Goal: Task Accomplishment & Management: Complete application form

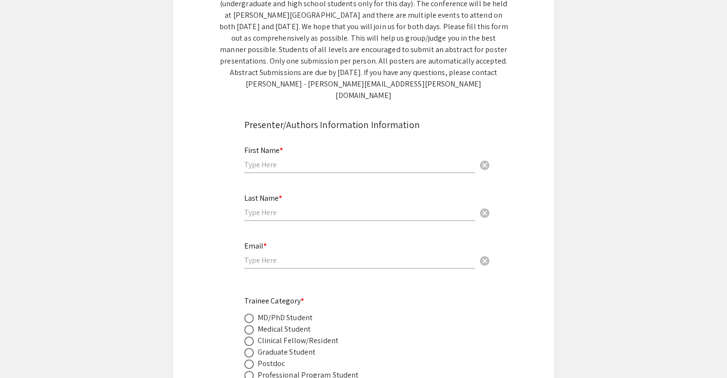
scroll to position [182, 0]
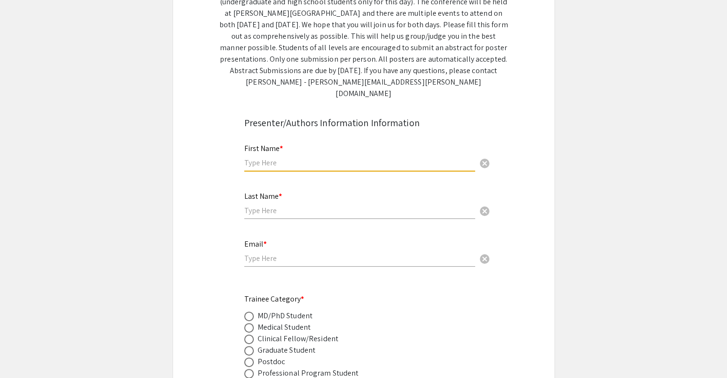
click at [317, 158] on input "text" at bounding box center [359, 163] width 231 height 10
type input "Eilidh"
click at [291, 205] on input "text" at bounding box center [359, 210] width 231 height 10
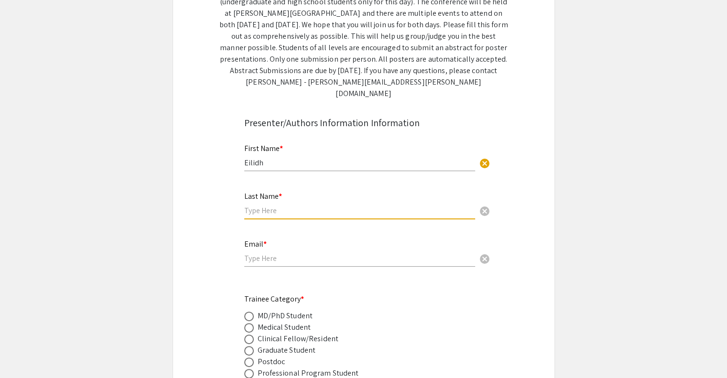
type input "[PERSON_NAME]"
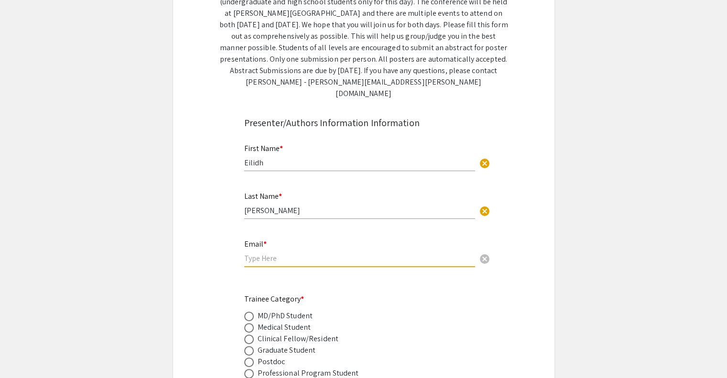
click at [279, 253] on input "email" at bounding box center [359, 258] width 231 height 10
type input "[EMAIL_ADDRESS][DOMAIN_NAME]"
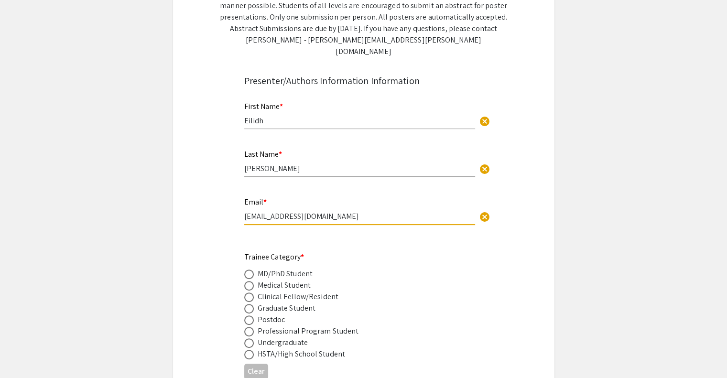
scroll to position [259, 0]
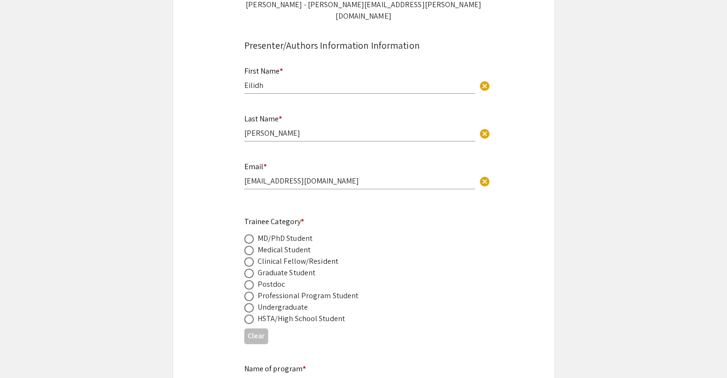
click at [291, 301] on div "Undergraduate" at bounding box center [282, 306] width 50 height 11
click at [247, 303] on span at bounding box center [249, 308] width 10 height 10
click at [247, 303] on input "radio" at bounding box center [249, 308] width 10 height 10
radio input "true"
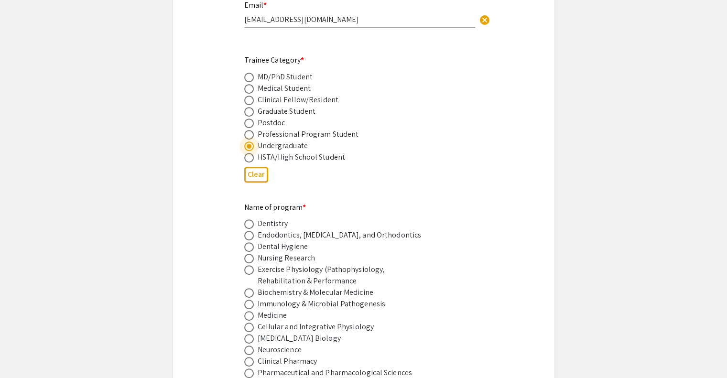
scroll to position [421, 0]
click at [247, 287] on span at bounding box center [249, 292] width 10 height 10
click at [247, 287] on input "radio" at bounding box center [249, 292] width 10 height 10
radio input "true"
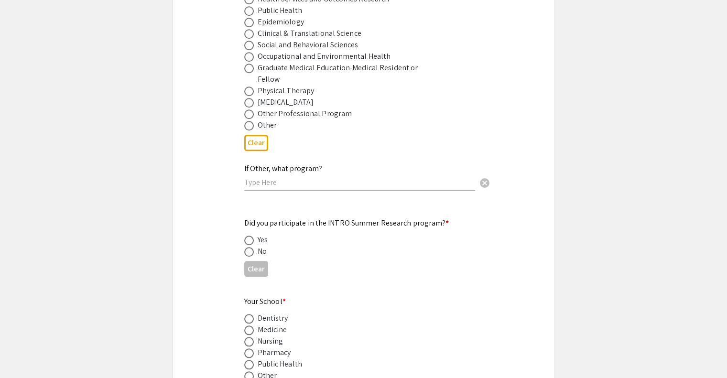
scroll to position [806, 0]
click at [258, 177] on input "text" at bounding box center [359, 182] width 231 height 10
click at [251, 120] on span at bounding box center [249, 125] width 10 height 10
click at [251, 120] on input "radio" at bounding box center [249, 125] width 10 height 10
radio input "true"
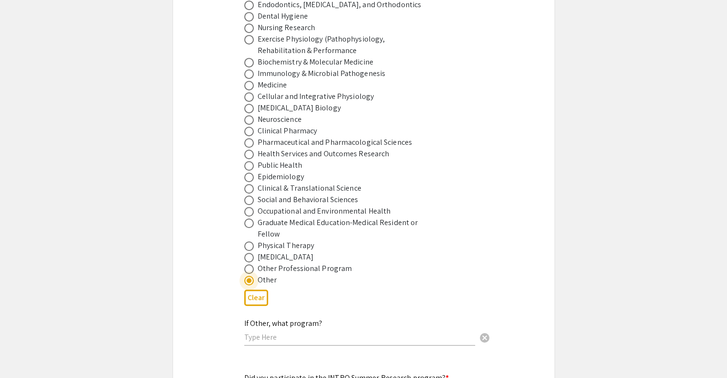
scroll to position [651, 0]
drag, startPoint x: 258, startPoint y: 49, endPoint x: 386, endPoint y: 47, distance: 128.0
click at [386, 56] on div "Biochemistry & Molecular Medicine" at bounding box center [356, 61] width 224 height 11
click at [266, 332] on input "text" at bounding box center [359, 337] width 231 height 10
paste input "Department of Ophthalmology and Visual Sciences, and Department of Biochemistry…"
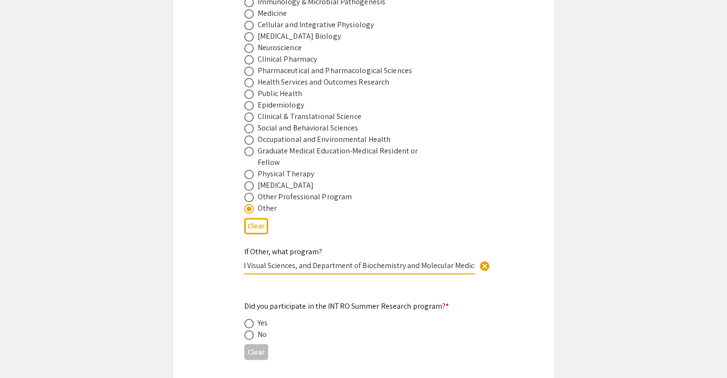
scroll to position [722, 0]
click at [306, 260] on input "Department of Ophthalmology and Visual Sciences, and Department of Biochemistry…" at bounding box center [359, 265] width 231 height 10
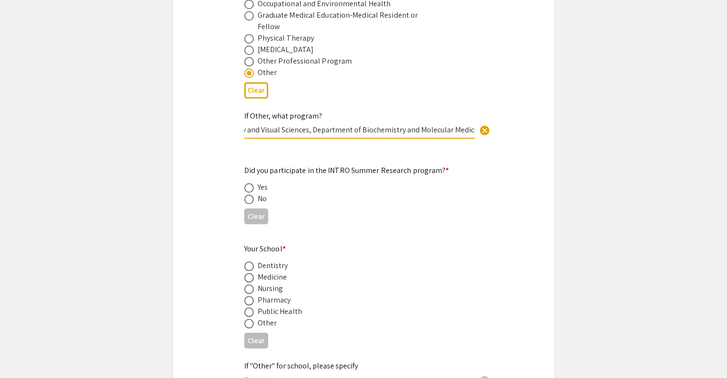
scroll to position [862, 0]
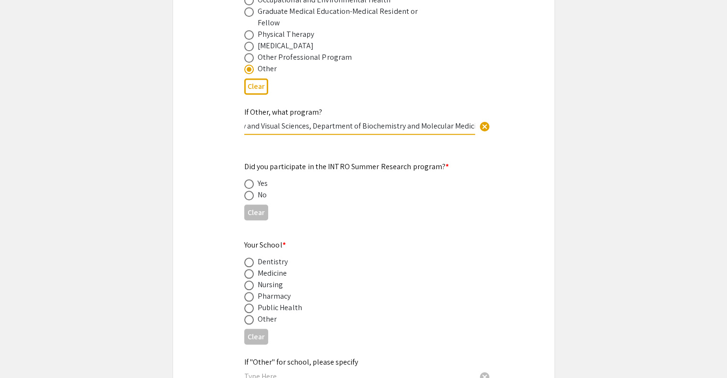
type input "Department of Ophthalmology and Visual Sciences, Department of Biochemistry and…"
click at [246, 191] on span at bounding box center [249, 196] width 10 height 10
click at [246, 191] on input "radio" at bounding box center [249, 196] width 10 height 10
radio input "true"
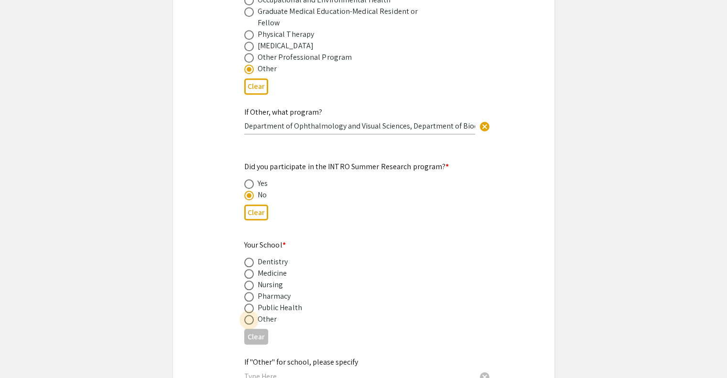
click at [248, 315] on span at bounding box center [249, 320] width 10 height 10
click at [248, 315] on input "radio" at bounding box center [249, 320] width 10 height 10
radio input "true"
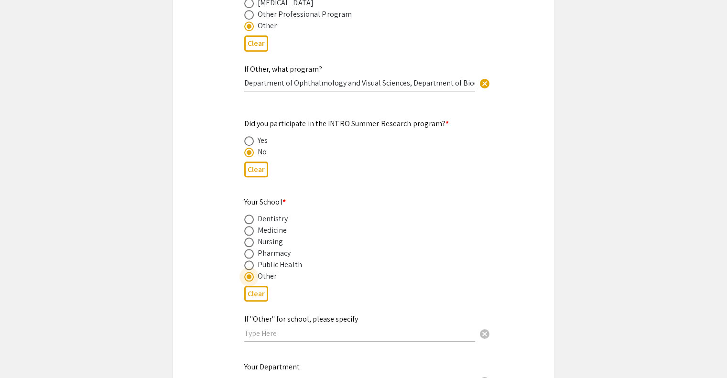
scroll to position [932, 0]
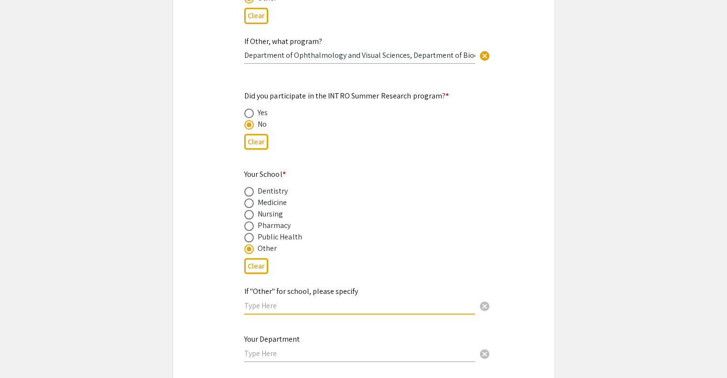
click at [295, 300] on input "text" at bounding box center [359, 305] width 231 height 10
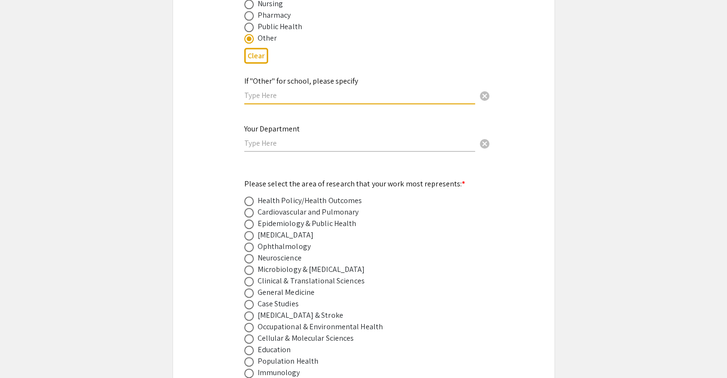
scroll to position [1143, 0]
click at [252, 242] on span at bounding box center [249, 247] width 10 height 10
click at [252, 242] on input "radio" at bounding box center [249, 247] width 10 height 10
radio input "true"
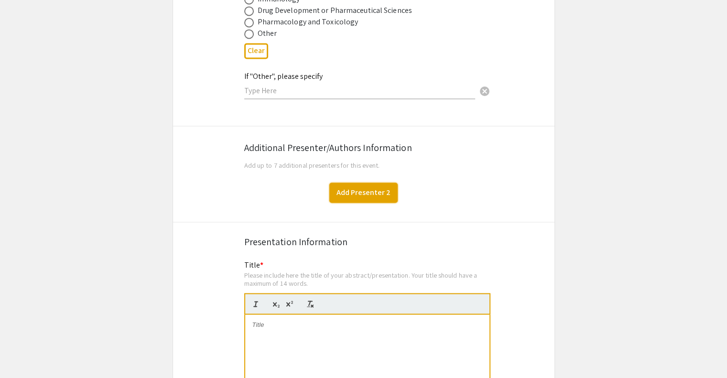
click at [356, 182] on button "Add Presenter 2" at bounding box center [363, 192] width 68 height 20
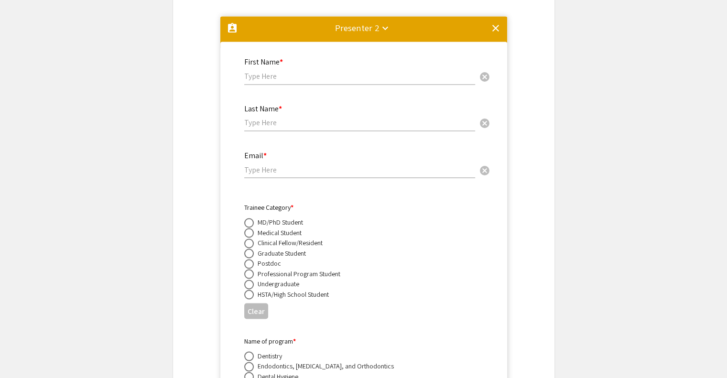
click at [289, 71] on input "text" at bounding box center [359, 76] width 231 height 10
type input "[PERSON_NAME]"
click at [264, 118] on input "text" at bounding box center [359, 123] width 231 height 10
click at [278, 164] on input "email" at bounding box center [359, 169] width 231 height 10
click at [255, 118] on input "Saubourn" at bounding box center [359, 123] width 231 height 10
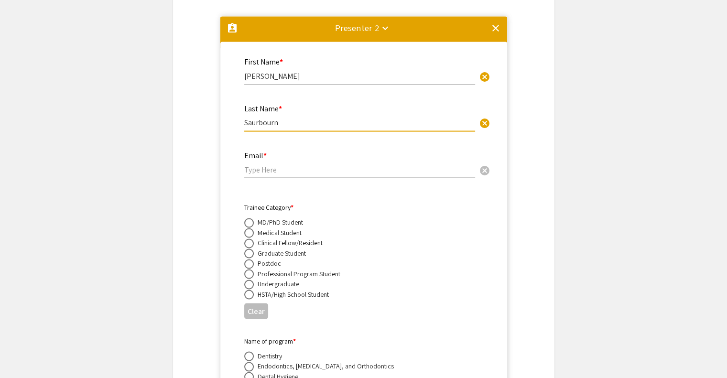
click at [273, 118] on input "Saurbourn" at bounding box center [359, 123] width 231 height 10
type input "[PERSON_NAME]"
click at [265, 164] on input "email" at bounding box center [359, 169] width 231 height 10
paste input "[EMAIL_ADDRESS][DOMAIN_NAME]"
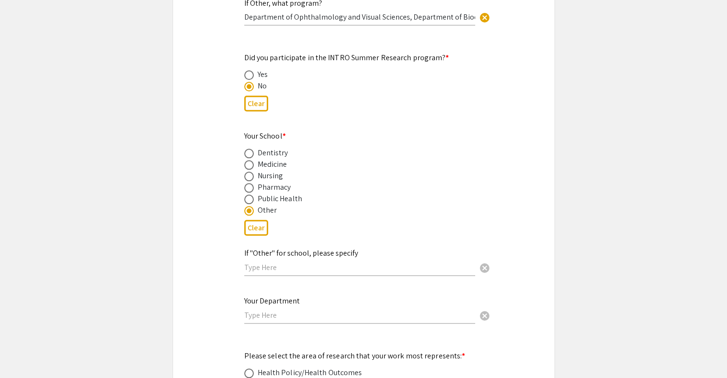
scroll to position [979, 0]
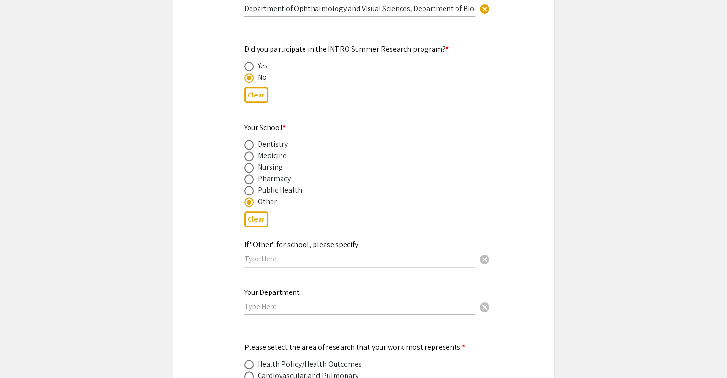
type input "[EMAIL_ADDRESS][DOMAIN_NAME]"
click at [316, 254] on input "text" at bounding box center [359, 259] width 231 height 10
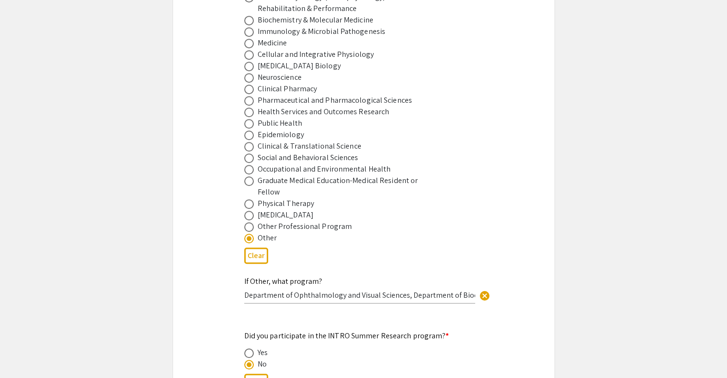
scroll to position [686, 0]
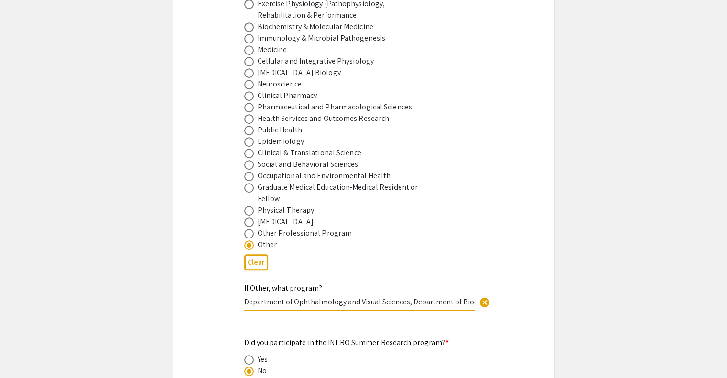
click at [291, 297] on input "Department of Ophthalmology and Visual Sciences, Department of Biochemistry and…" at bounding box center [359, 302] width 231 height 10
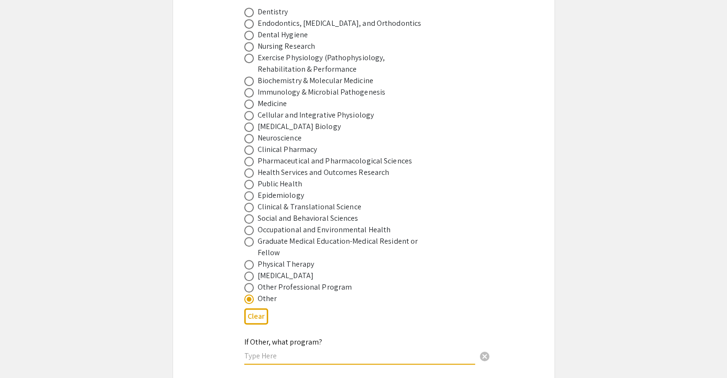
scroll to position [629, 0]
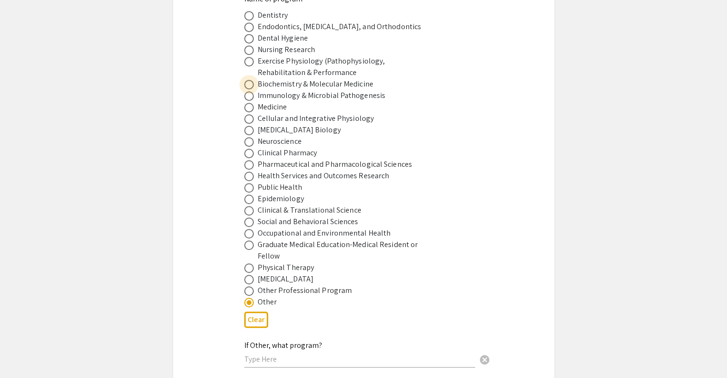
click at [252, 80] on span at bounding box center [249, 85] width 10 height 10
click at [252, 80] on input "radio" at bounding box center [249, 85] width 10 height 10
radio input "true"
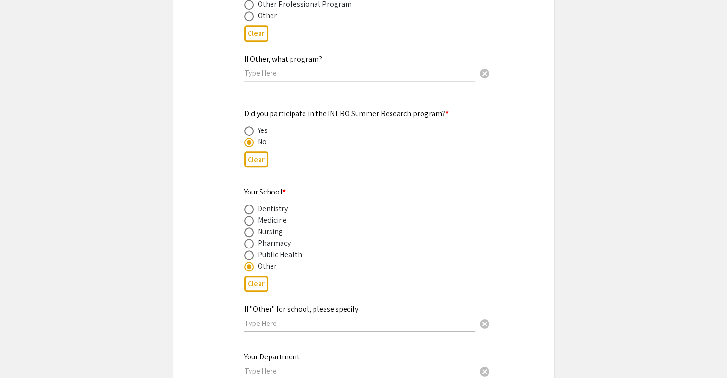
scroll to position [1050, 0]
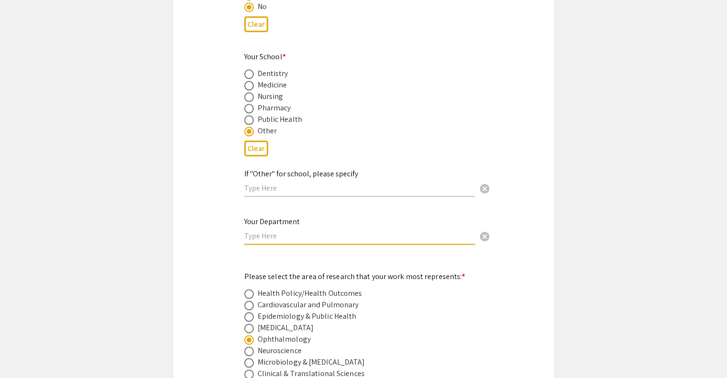
click at [264, 231] on input "text" at bounding box center [359, 236] width 231 height 10
paste input "Department of Ophthalmology and Visual Sciences, Department of Biochemistry and…"
type input "Department of Ophthalmology and Visual Sciences, Department of Biochemistry and…"
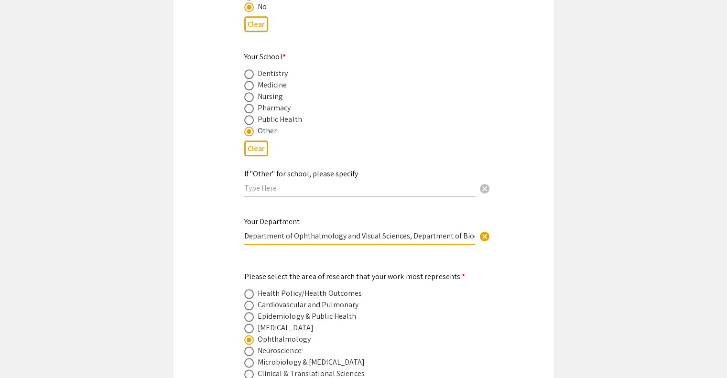
click at [268, 183] on input "text" at bounding box center [359, 188] width 231 height 10
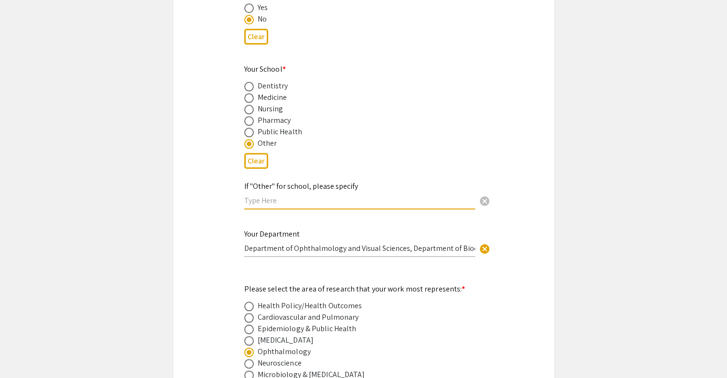
scroll to position [1032, 0]
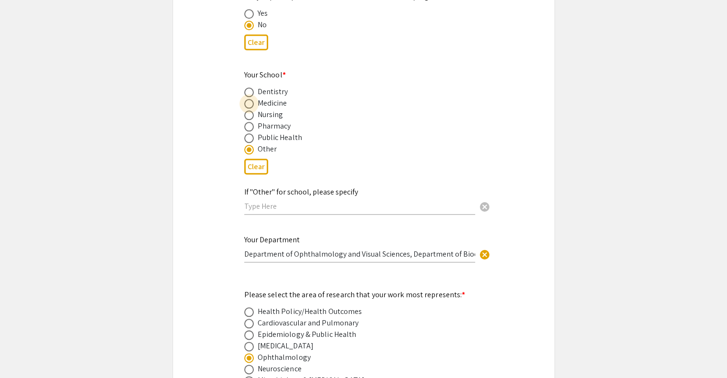
click at [248, 99] on span at bounding box center [249, 104] width 10 height 10
click at [248, 99] on input "radio" at bounding box center [249, 104] width 10 height 10
radio input "true"
click at [269, 201] on input "text" at bounding box center [359, 206] width 231 height 10
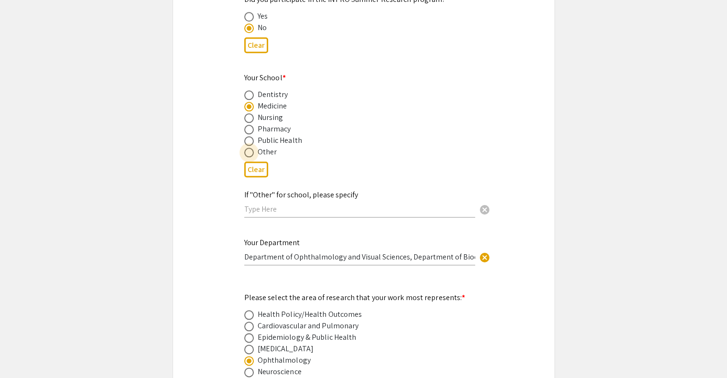
click at [246, 148] on span at bounding box center [249, 153] width 10 height 10
click at [246, 148] on input "radio" at bounding box center [249, 153] width 10 height 10
radio input "true"
click at [294, 204] on input "text" at bounding box center [359, 209] width 231 height 10
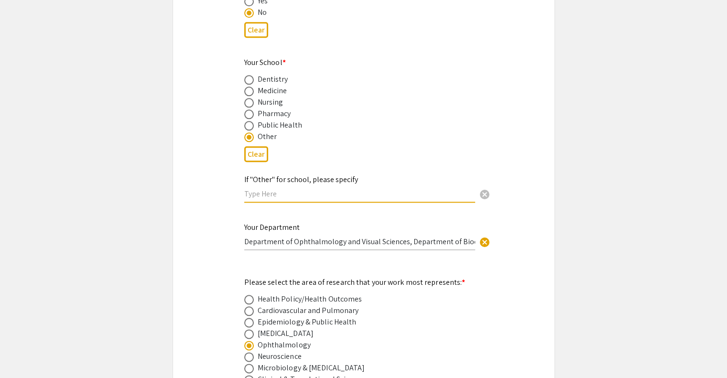
scroll to position [1047, 0]
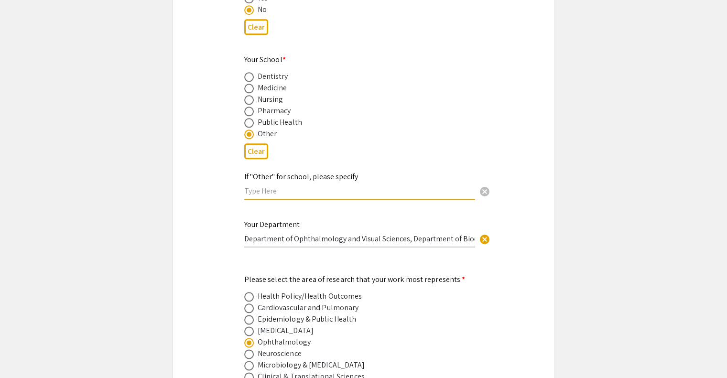
click at [320, 234] on input "Department of Ophthalmology and Visual Sciences, Department of Biochemistry and…" at bounding box center [359, 239] width 231 height 10
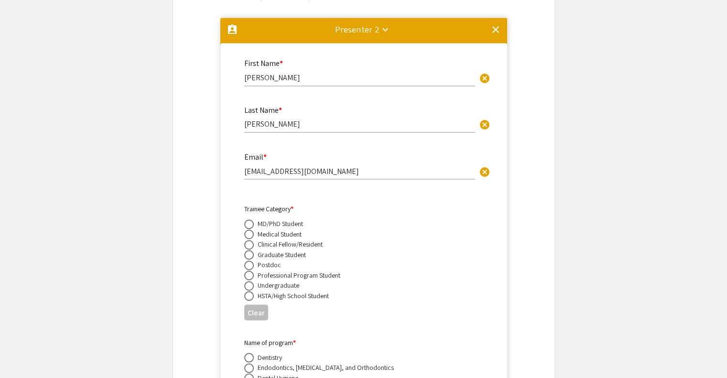
scroll to position [1685, 0]
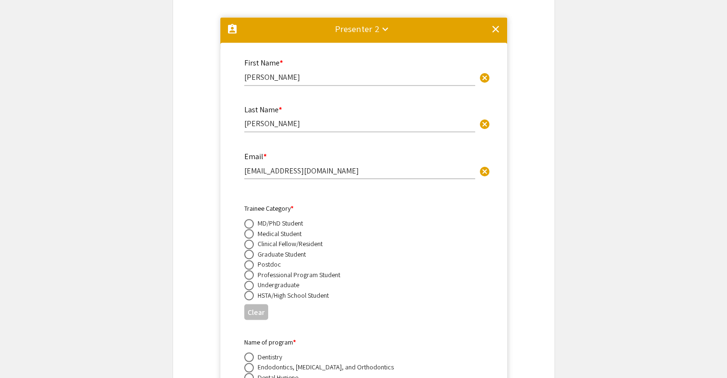
click at [373, 22] on div "Presenter 2 keyboard_arrow_down" at bounding box center [357, 28] width 44 height 13
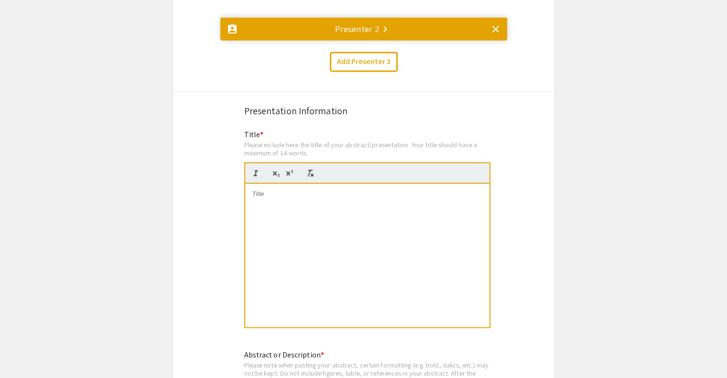
click at [373, 22] on div "Presenter 2 keyboard_arrow_right" at bounding box center [357, 28] width 44 height 13
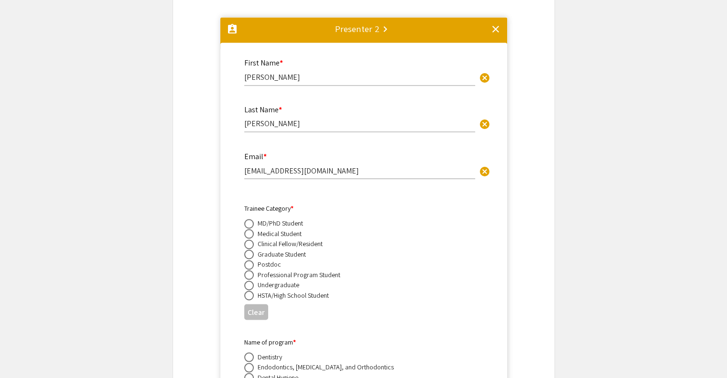
scroll to position [1686, 0]
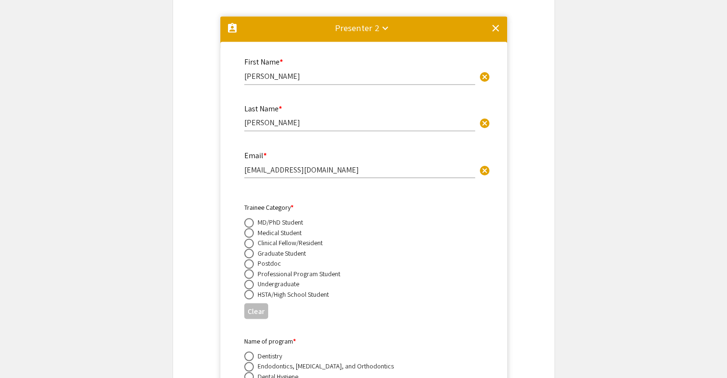
click at [250, 279] on span at bounding box center [249, 284] width 10 height 10
click at [250, 279] on input "radio" at bounding box center [249, 284] width 10 height 10
radio input "true"
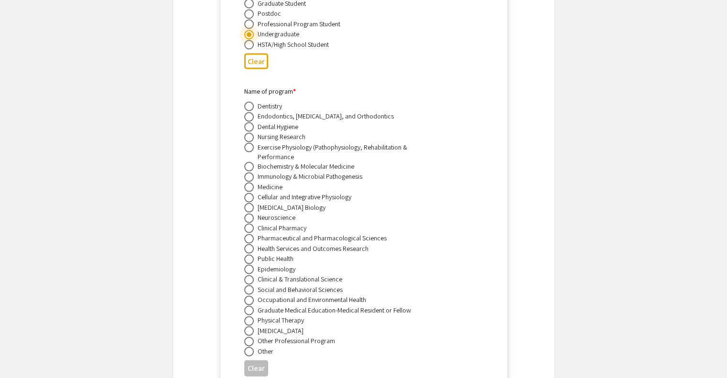
scroll to position [1936, 0]
click at [250, 346] on span at bounding box center [249, 351] width 10 height 10
click at [250, 346] on input "radio" at bounding box center [249, 351] width 10 height 10
radio input "true"
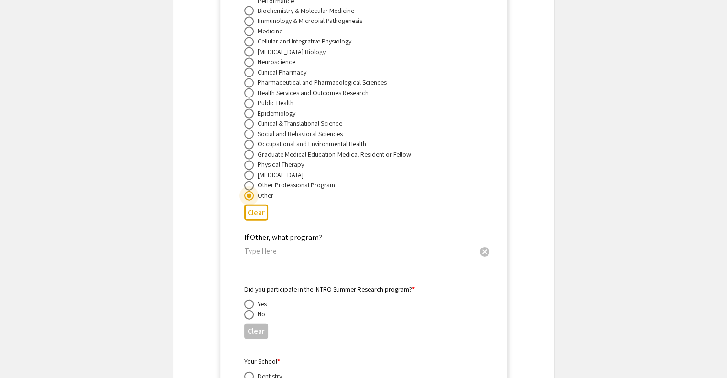
scroll to position [2093, 0]
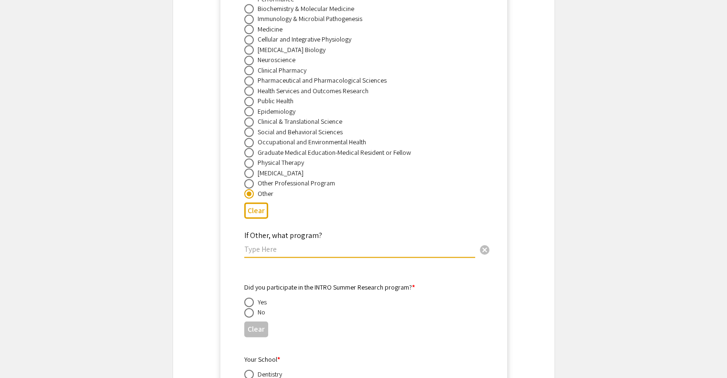
click at [291, 244] on input "text" at bounding box center [359, 249] width 231 height 10
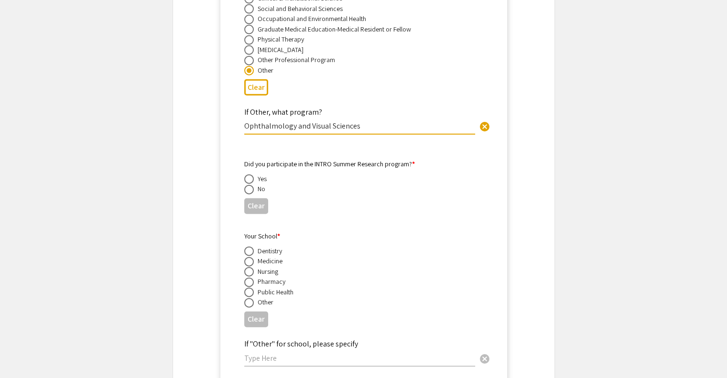
scroll to position [2220, 0]
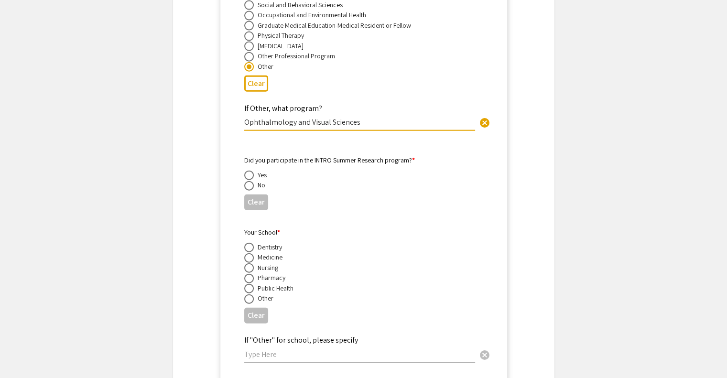
type input "Ophthalmology and Visual Sciences"
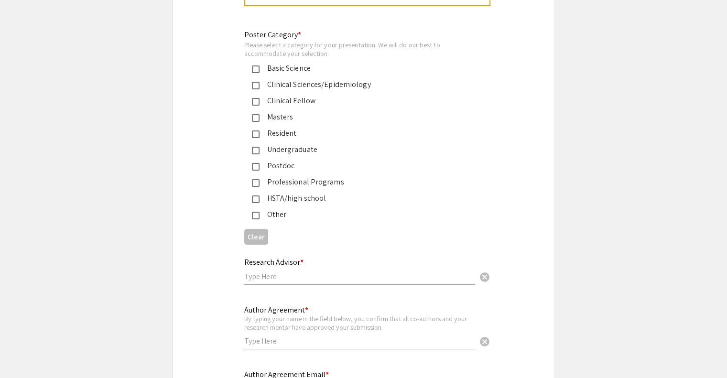
scroll to position [3485, 0]
click at [282, 269] on input "text" at bounding box center [359, 274] width 231 height 10
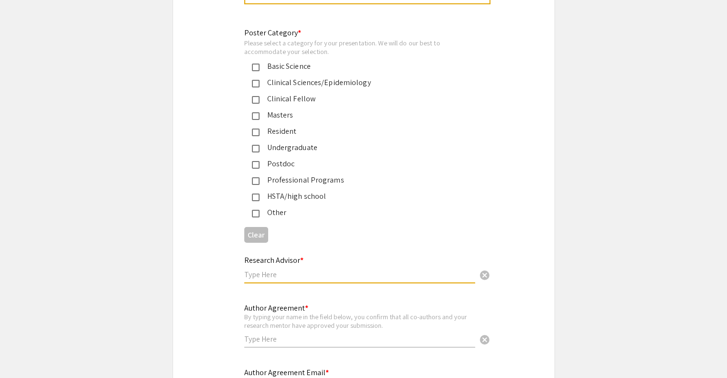
paste input "[PERSON_NAME]"
type input "[PERSON_NAME]"
click at [268, 377] on div "Please type here the email address of the student author (the person who will b…" at bounding box center [359, 385] width 231 height 17
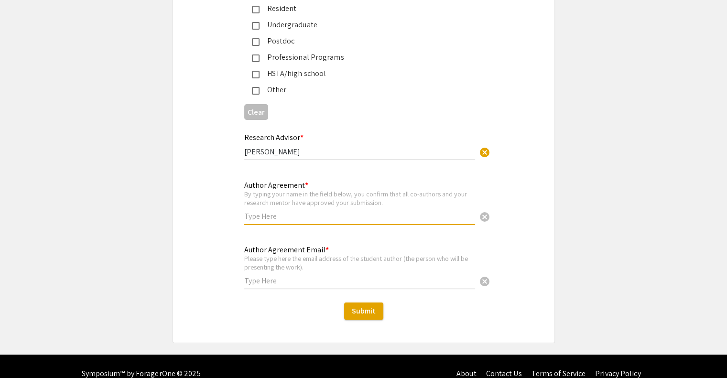
click at [259, 211] on input "text" at bounding box center [359, 216] width 231 height 10
type input "[PERSON_NAME]"
click at [267, 276] on input "text" at bounding box center [359, 281] width 231 height 10
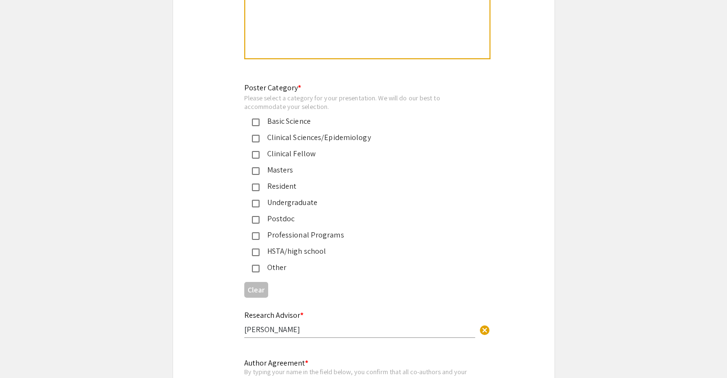
scroll to position [3431, 0]
type input "[EMAIL_ADDRESS][DOMAIN_NAME]"
click at [249, 196] on div "Undergraduate" at bounding box center [356, 201] width 224 height 11
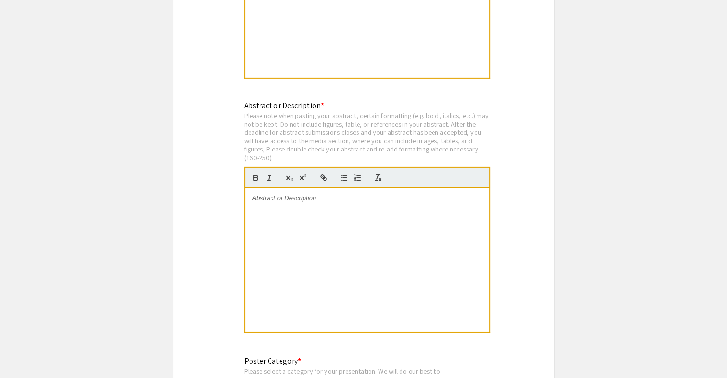
scroll to position [3170, 0]
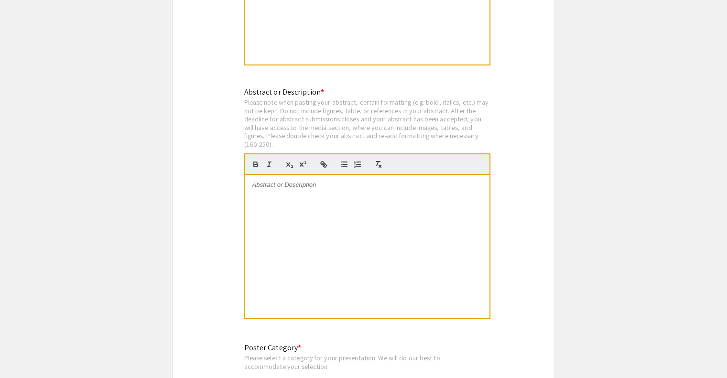
click at [300, 177] on div at bounding box center [367, 246] width 244 height 143
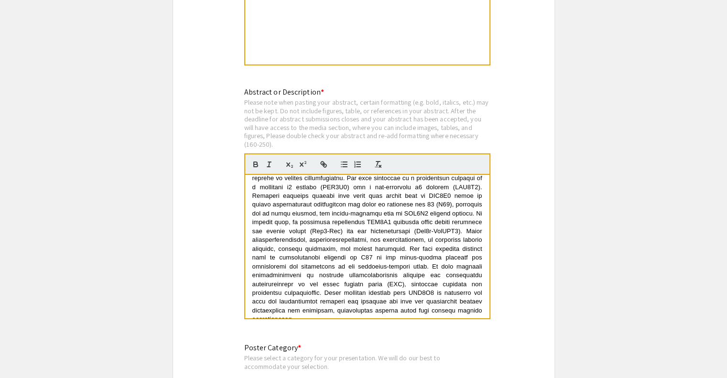
scroll to position [0, 0]
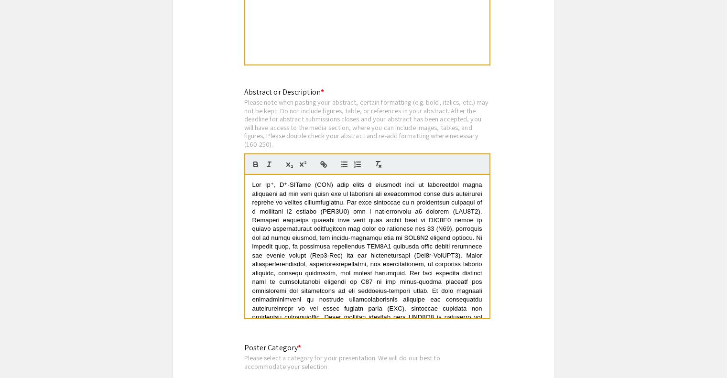
click at [291, 250] on span at bounding box center [368, 264] width 232 height 166
click at [314, 251] on span at bounding box center [368, 264] width 232 height 166
click at [282, 248] on span at bounding box center [368, 264] width 232 height 166
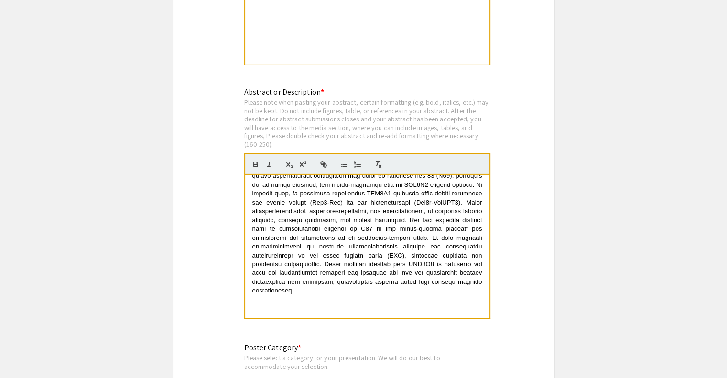
scroll to position [53, 0]
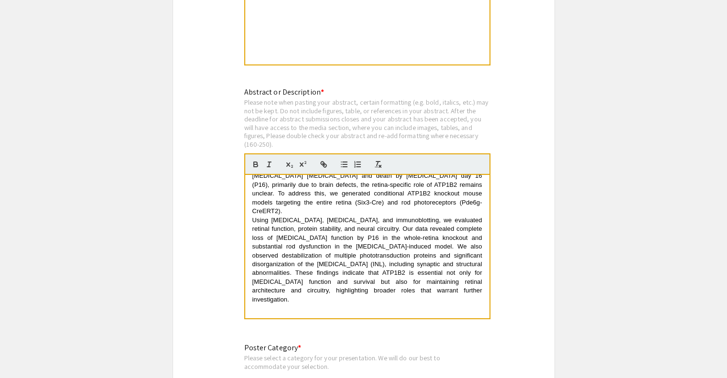
click at [333, 216] on span "﻿ Using [MEDICAL_DATA], [MEDICAL_DATA], and immunoblotting, we evaluated retina…" at bounding box center [368, 259] width 232 height 86
click at [274, 216] on span "Using [MEDICAL_DATA], [MEDICAL_DATA], and immunoblotting, we evaluated retinal …" at bounding box center [368, 259] width 232 height 86
click at [250, 208] on div "The Na⁺, K⁺-ATPase (NKA) pump plays a critical role in maintaining ionic gradie…" at bounding box center [367, 246] width 244 height 143
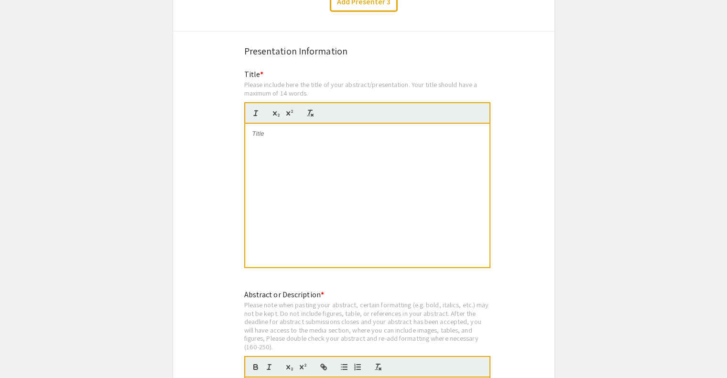
scroll to position [2967, 0]
click at [302, 147] on div at bounding box center [367, 195] width 244 height 143
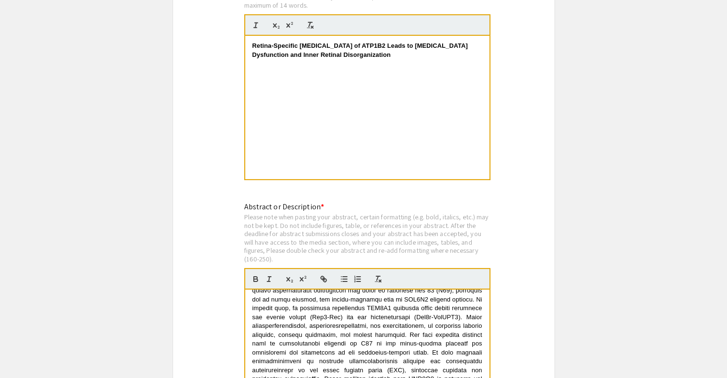
scroll to position [3059, 0]
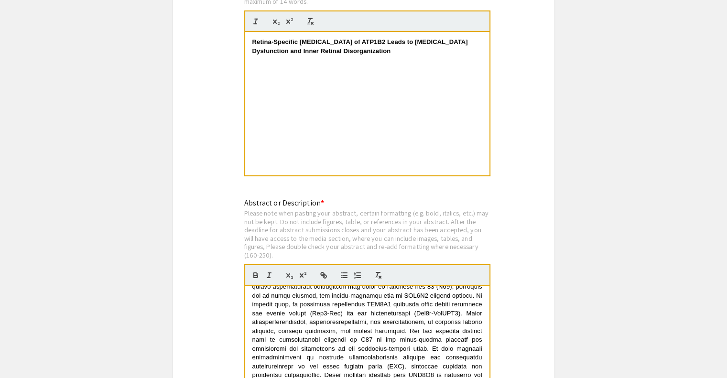
click at [388, 307] on span at bounding box center [368, 322] width 232 height 166
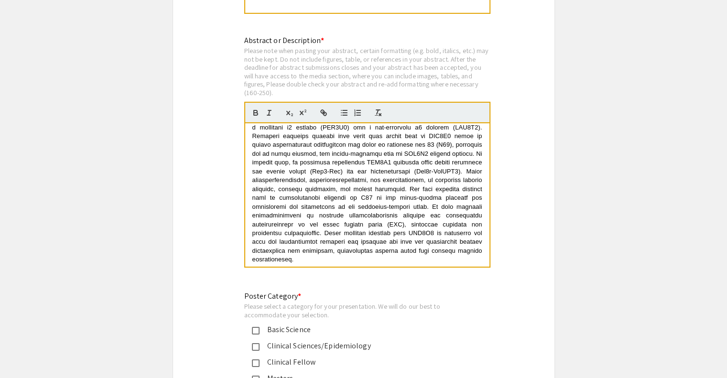
scroll to position [0, 0]
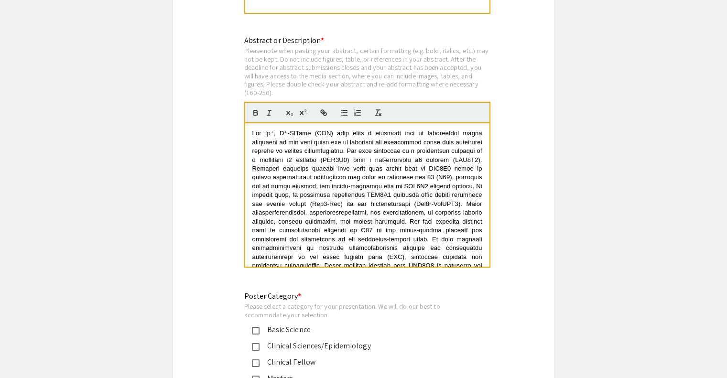
click at [323, 168] on p at bounding box center [367, 213] width 230 height 168
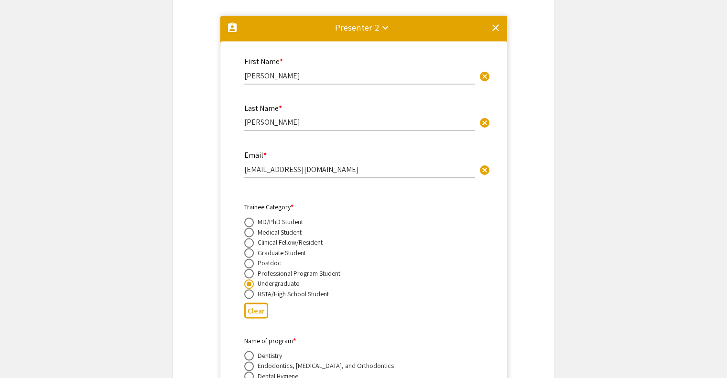
scroll to position [1688, 0]
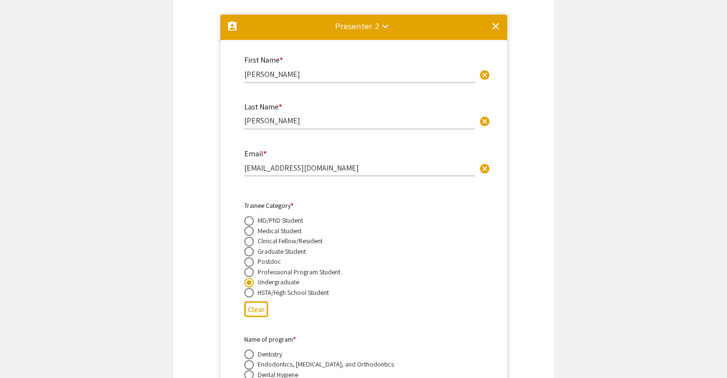
click at [247, 267] on span at bounding box center [249, 272] width 10 height 10
click at [247, 267] on input "radio" at bounding box center [249, 272] width 10 height 10
radio input "true"
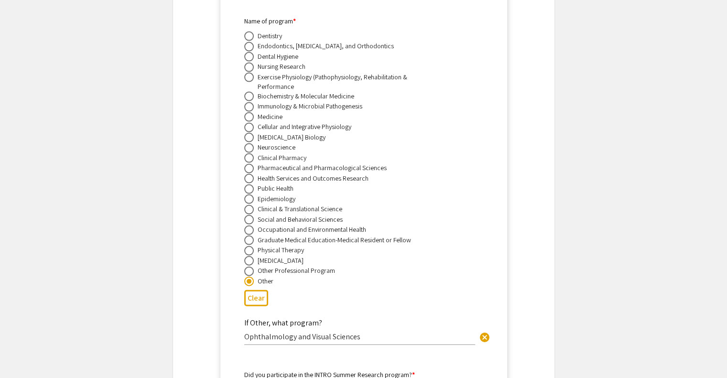
scroll to position [2002, 0]
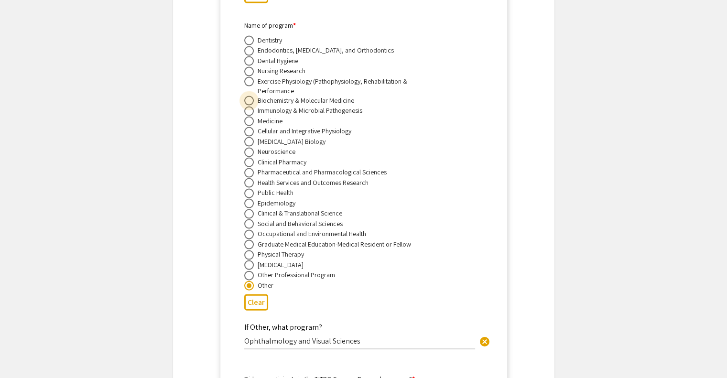
click at [251, 96] on span at bounding box center [249, 101] width 10 height 10
click at [251, 96] on input "radio" at bounding box center [249, 101] width 10 height 10
radio input "true"
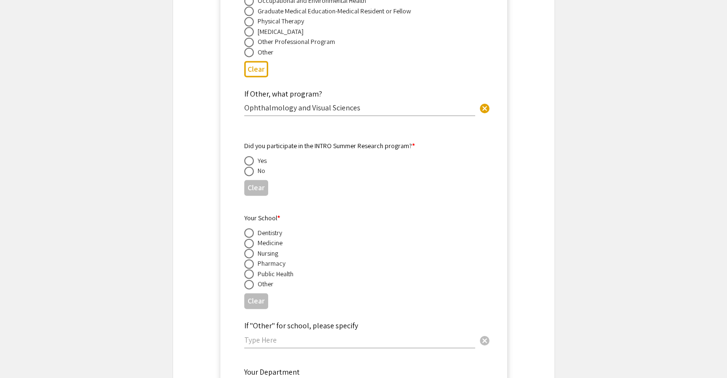
scroll to position [2239, 0]
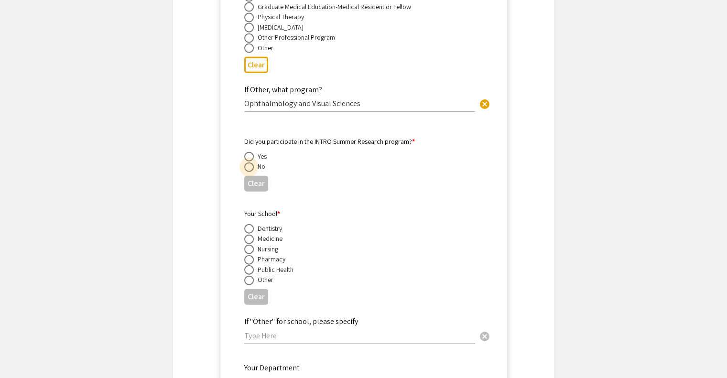
click at [248, 162] on span at bounding box center [249, 167] width 10 height 10
click at [248, 162] on input "radio" at bounding box center [249, 167] width 10 height 10
radio input "true"
click at [246, 235] on span at bounding box center [249, 240] width 10 height 10
click at [246, 235] on input "radio" at bounding box center [249, 240] width 10 height 10
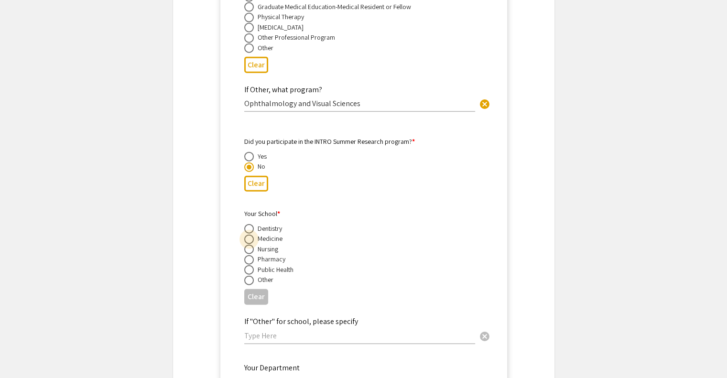
radio input "true"
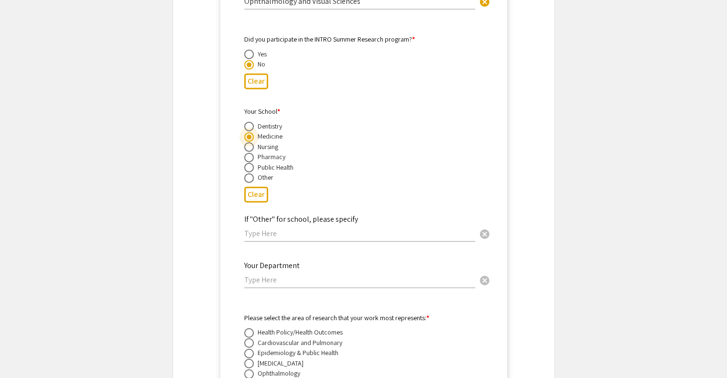
scroll to position [2346, 0]
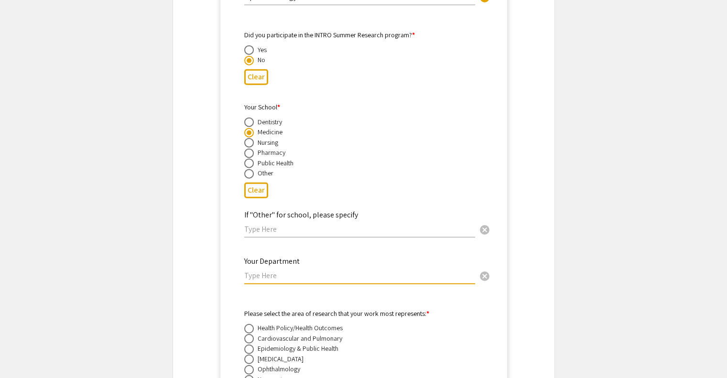
click at [451, 270] on input "text" at bounding box center [359, 275] width 231 height 10
click at [323, 270] on input "Ophthalmology and" at bounding box center [359, 275] width 231 height 10
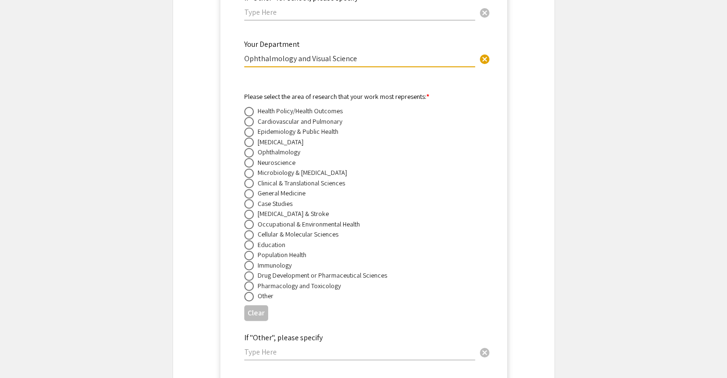
scroll to position [2566, 0]
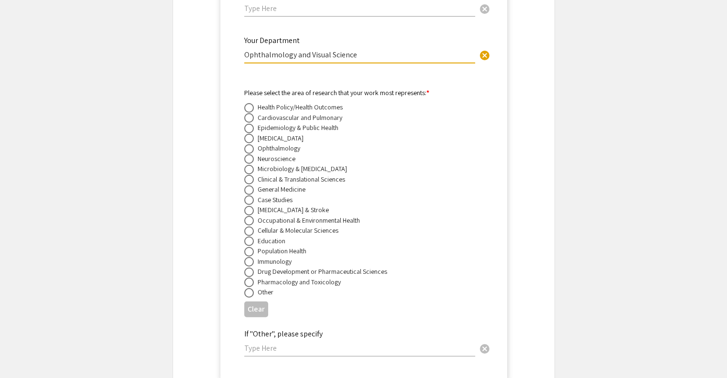
type input "Ophthalmology and Visual Science"
click at [249, 144] on span at bounding box center [249, 149] width 10 height 10
click at [249, 144] on input "radio" at bounding box center [249, 149] width 10 height 10
radio input "true"
click at [250, 154] on span at bounding box center [249, 159] width 10 height 10
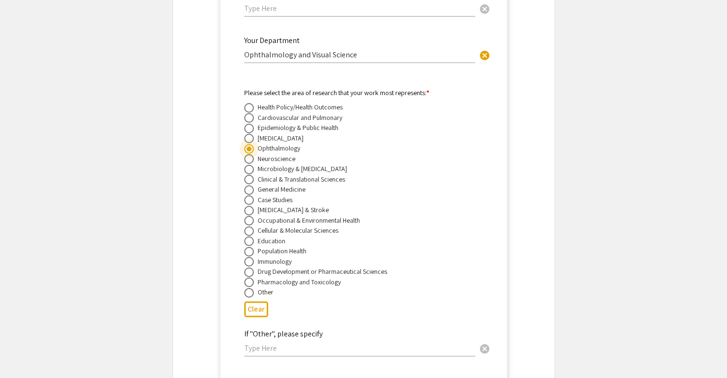
click at [250, 154] on input "radio" at bounding box center [249, 159] width 10 height 10
radio input "true"
click at [247, 144] on span at bounding box center [249, 149] width 10 height 10
click at [247, 144] on input "radio" at bounding box center [249, 149] width 10 height 10
radio input "true"
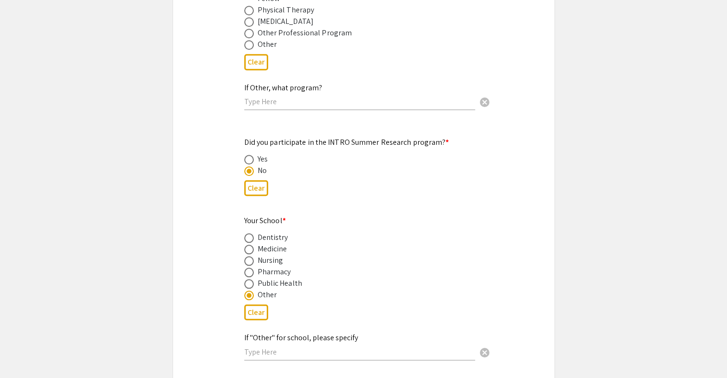
scroll to position [890, 0]
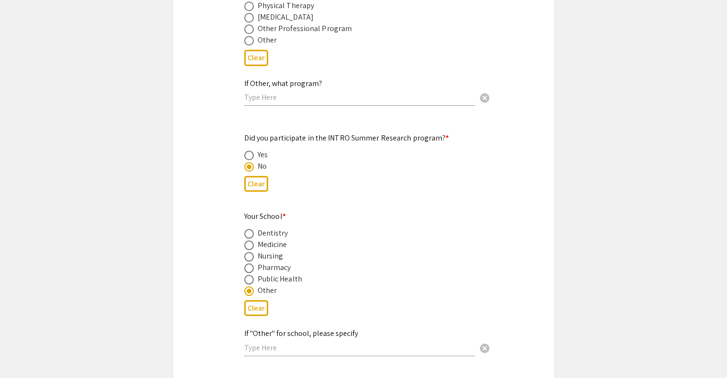
click at [250, 240] on span at bounding box center [249, 245] width 10 height 10
click at [250, 240] on input "radio" at bounding box center [249, 245] width 10 height 10
radio input "true"
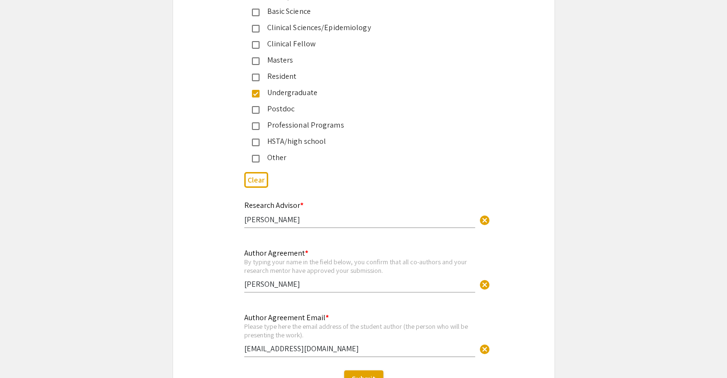
scroll to position [3553, 0]
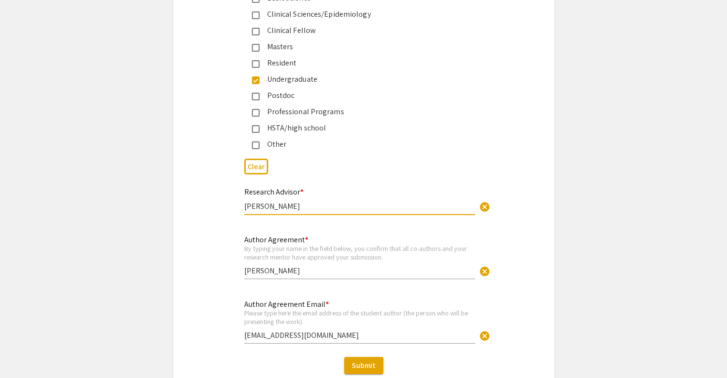
click at [300, 201] on input "[PERSON_NAME]" at bounding box center [359, 206] width 231 height 10
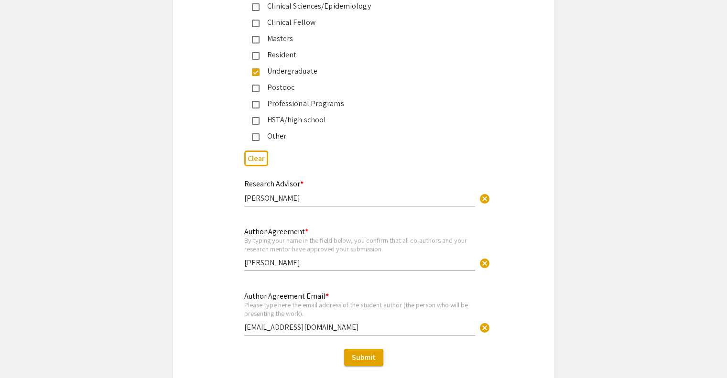
scroll to position [3608, 0]
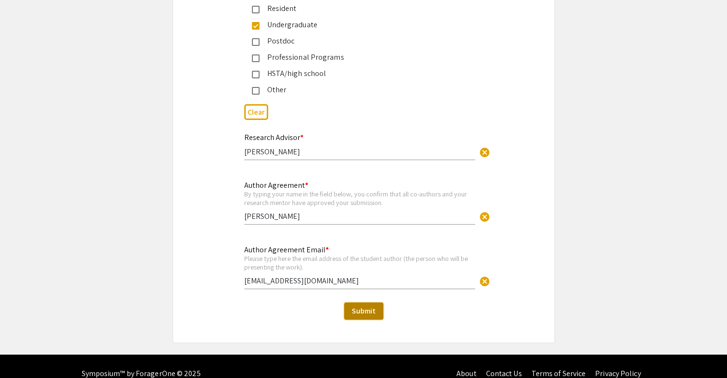
click at [373, 306] on span "Submit" at bounding box center [364, 311] width 24 height 10
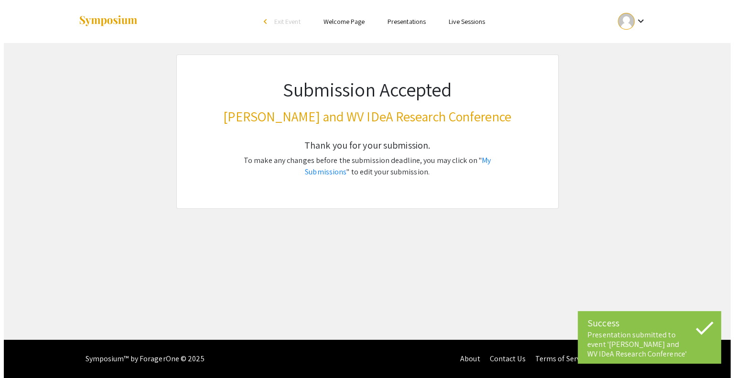
scroll to position [0, 0]
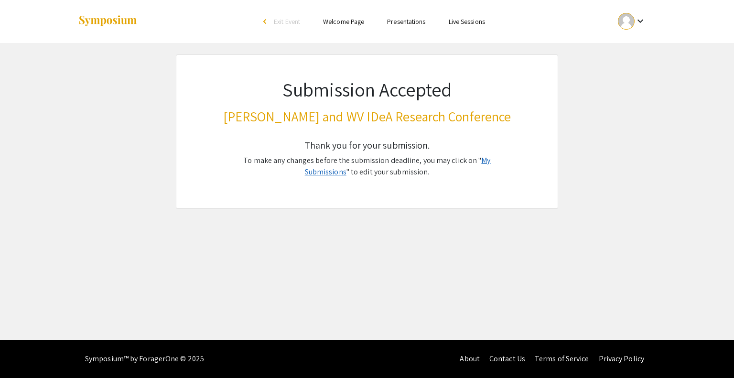
click at [470, 162] on link "My Submissions" at bounding box center [398, 165] width 186 height 21
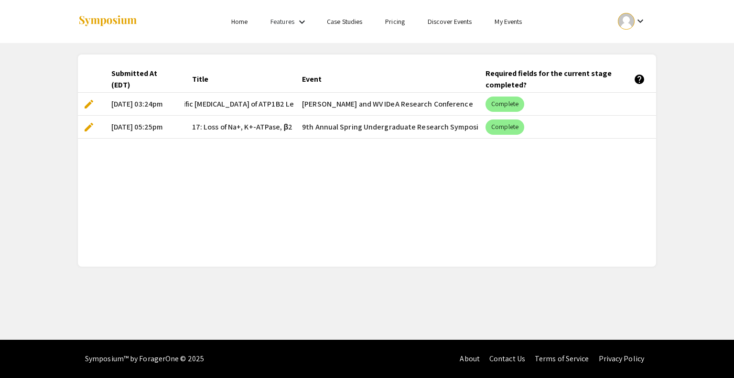
scroll to position [0, 57]
